Goal: Task Accomplishment & Management: Manage account settings

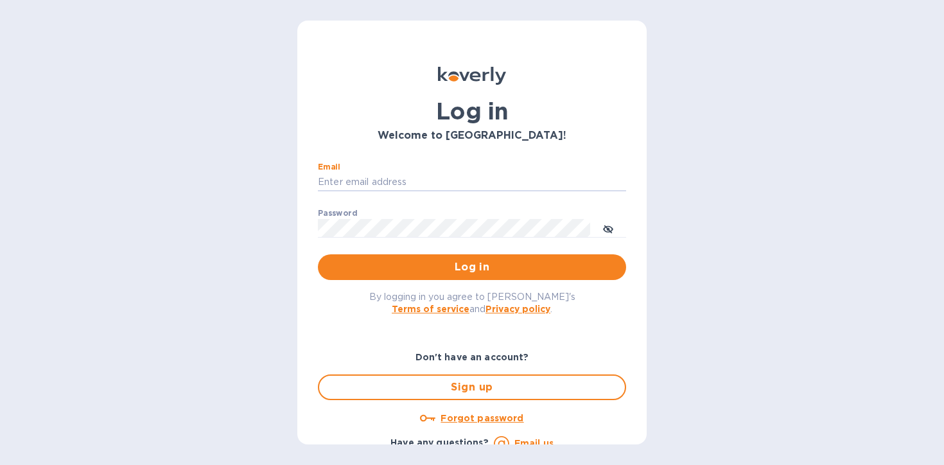
type input "[EMAIL_ADDRESS][DOMAIN_NAME]"
click at [318, 254] on button "Log in" at bounding box center [472, 267] width 308 height 26
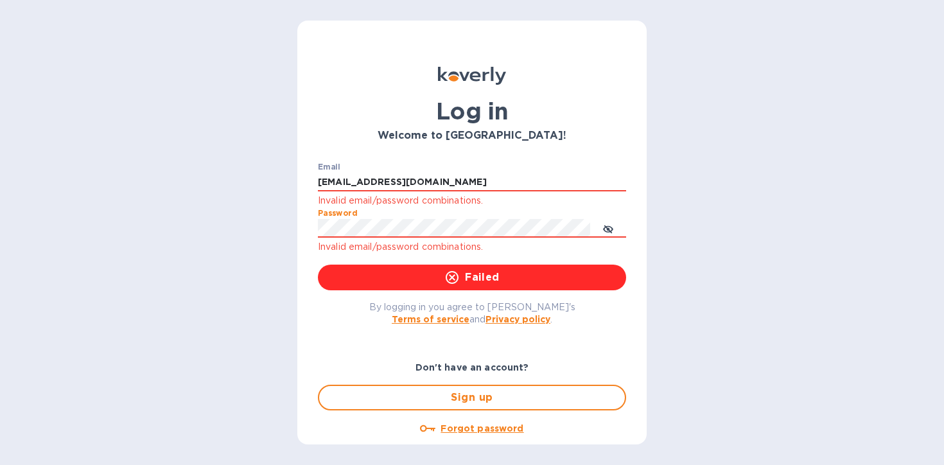
click button "Failed" at bounding box center [472, 278] width 308 height 26
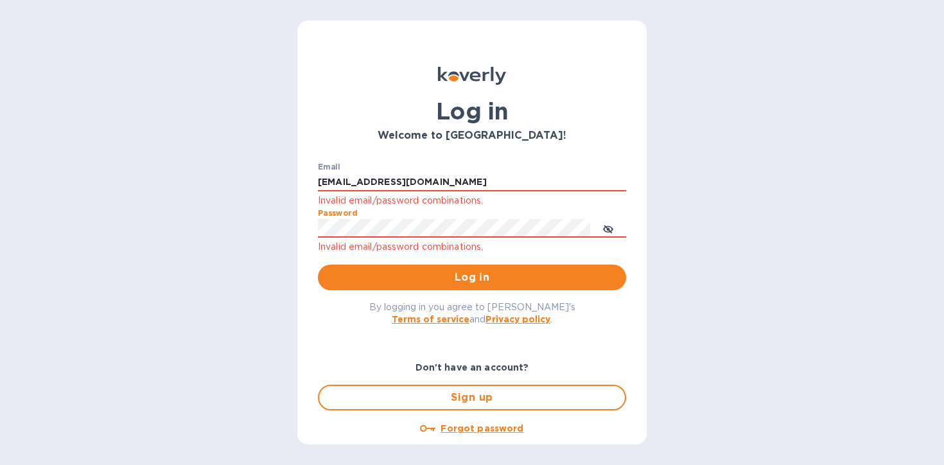
click at [396, 128] on div "Welcome to [GEOGRAPHIC_DATA]!" at bounding box center [471, 135] width 313 height 17
click at [396, 177] on input "[EMAIL_ADDRESS][DOMAIN_NAME]" at bounding box center [472, 182] width 308 height 19
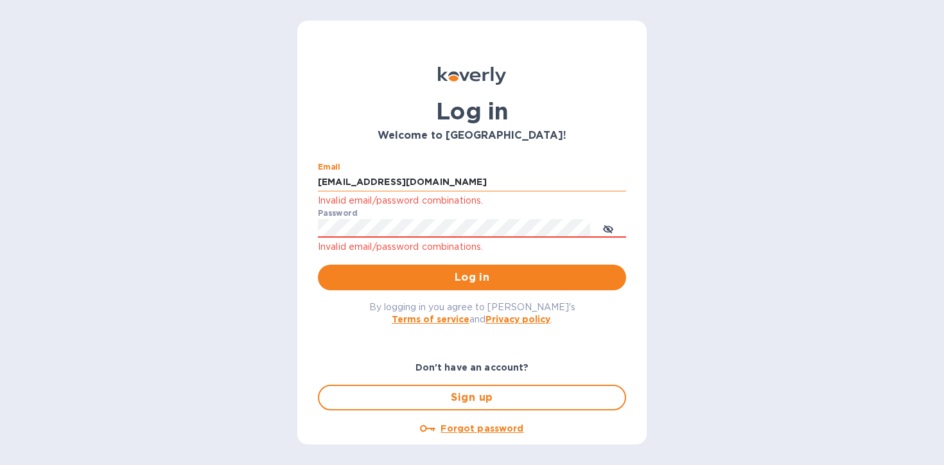
click at [396, 177] on input "[EMAIL_ADDRESS][DOMAIN_NAME]" at bounding box center [472, 182] width 308 height 19
click at [318, 265] on button "Log in" at bounding box center [472, 278] width 308 height 26
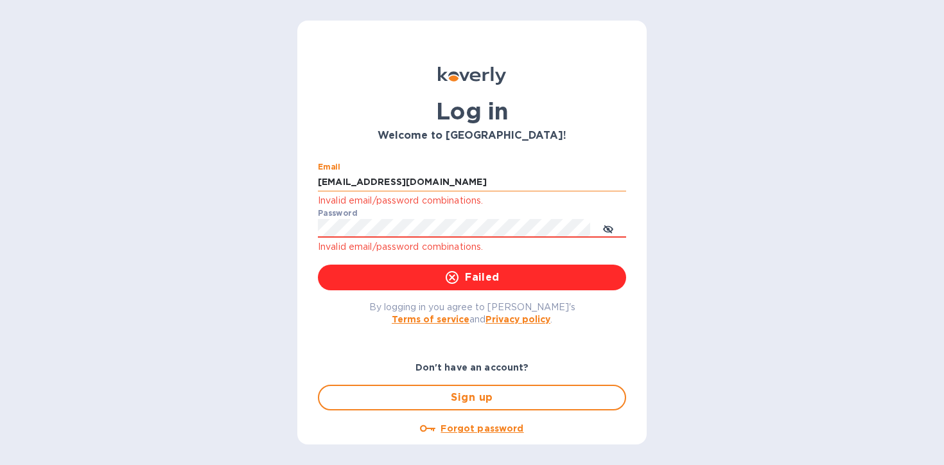
click button "Failed" at bounding box center [472, 278] width 308 height 26
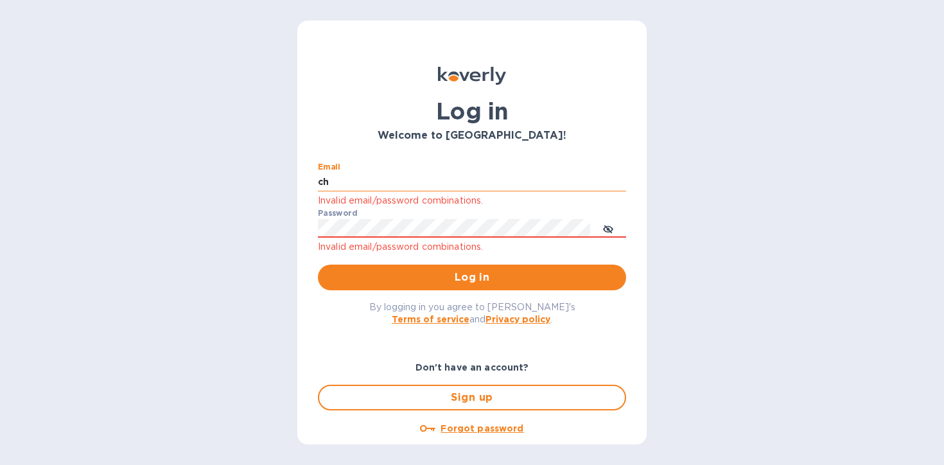
type input "c"
